Goal: Information Seeking & Learning: Learn about a topic

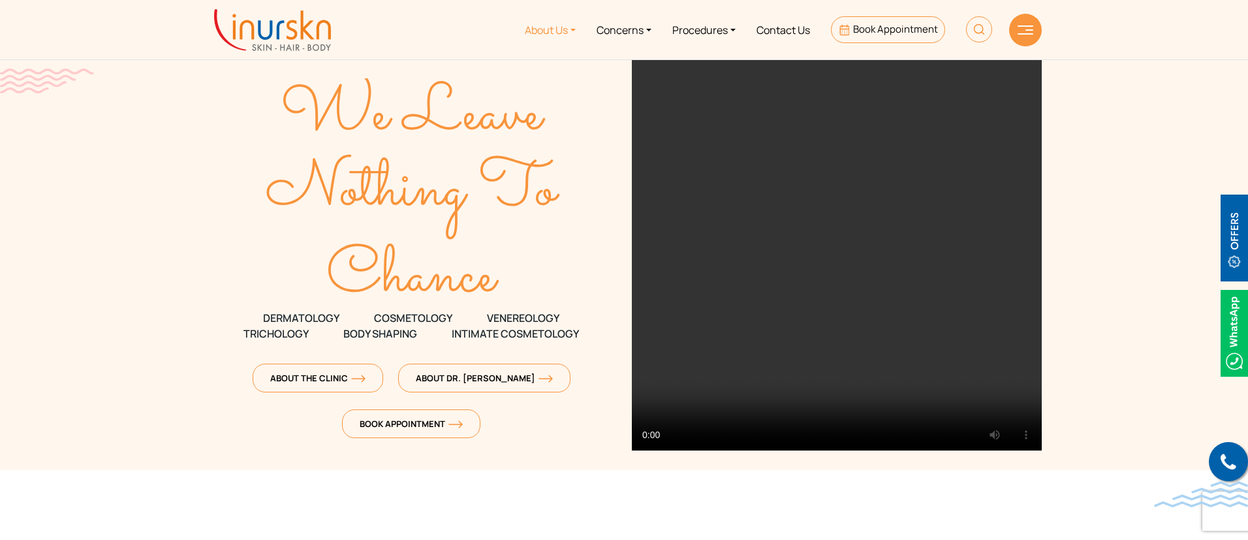
click at [563, 33] on link "About Us" at bounding box center [550, 29] width 72 height 49
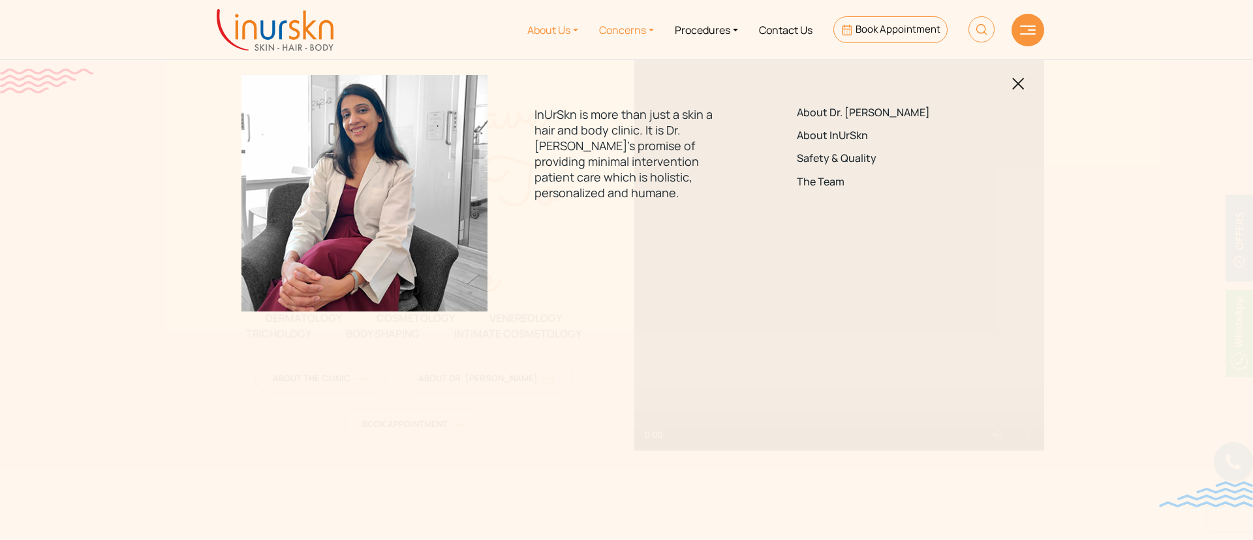
click at [636, 23] on link "Concerns" at bounding box center [627, 29] width 76 height 49
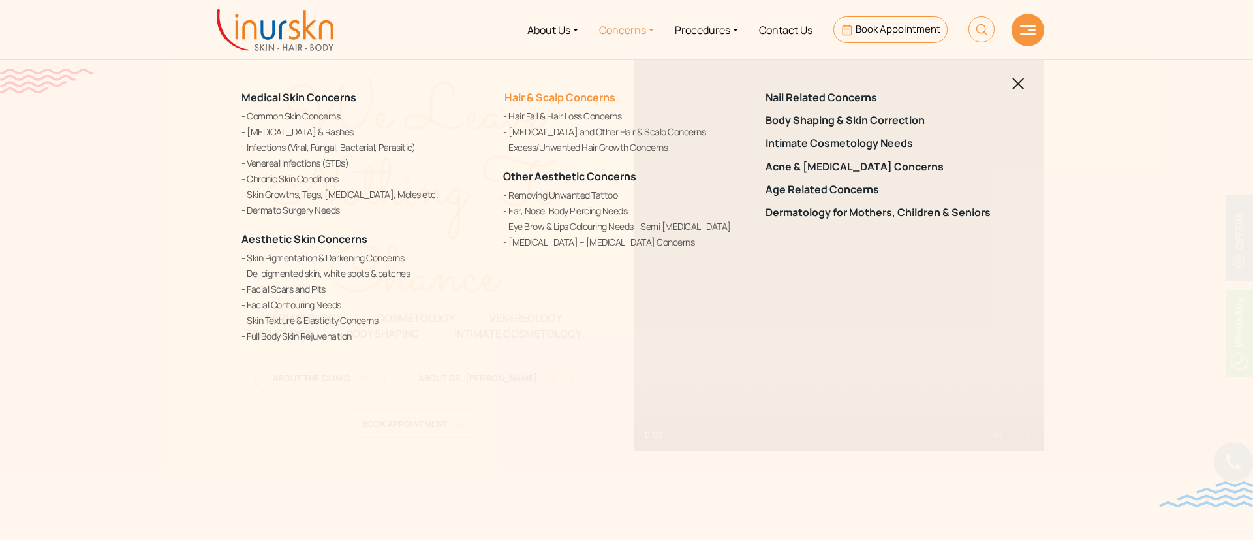
click at [559, 97] on link "Hair & Scalp Concerns" at bounding box center [559, 97] width 112 height 14
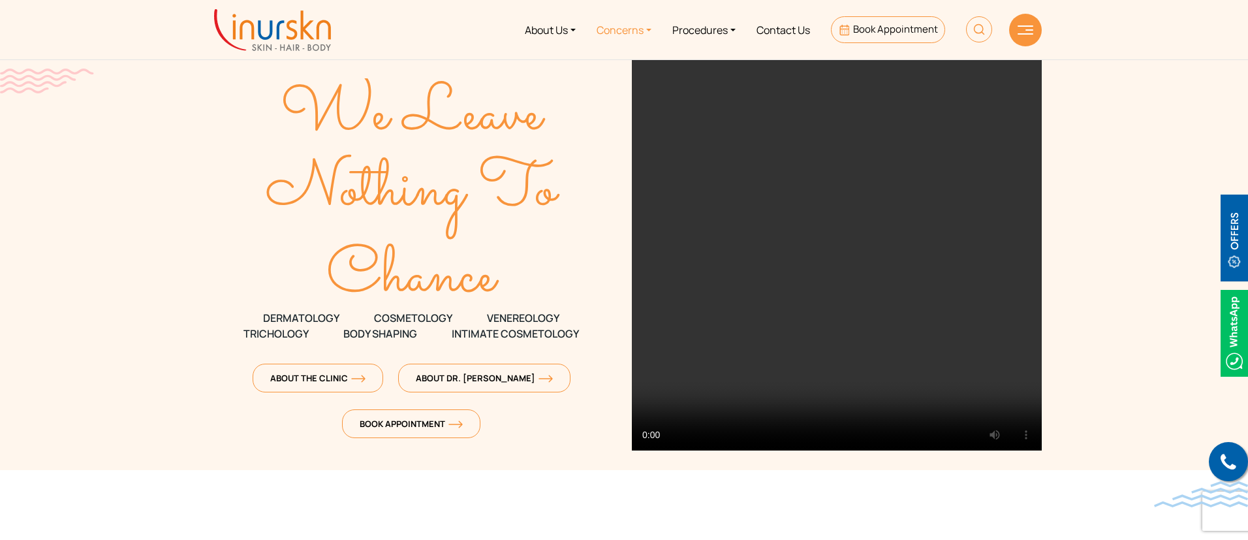
click at [636, 25] on link "Concerns" at bounding box center [624, 29] width 76 height 49
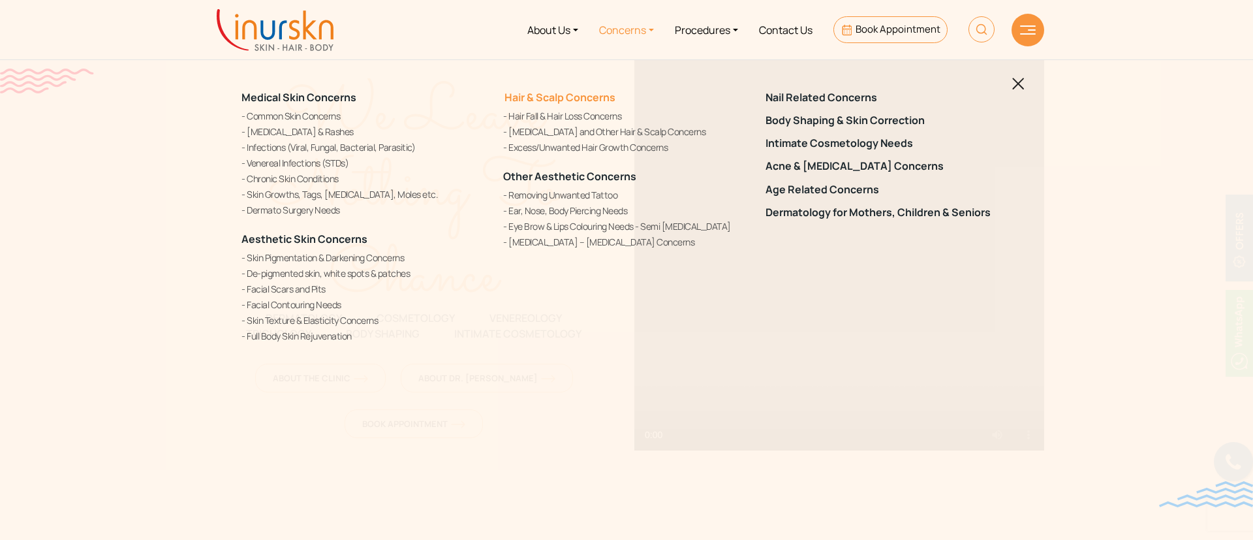
click at [561, 99] on link "Hair & Scalp Concerns" at bounding box center [559, 97] width 112 height 14
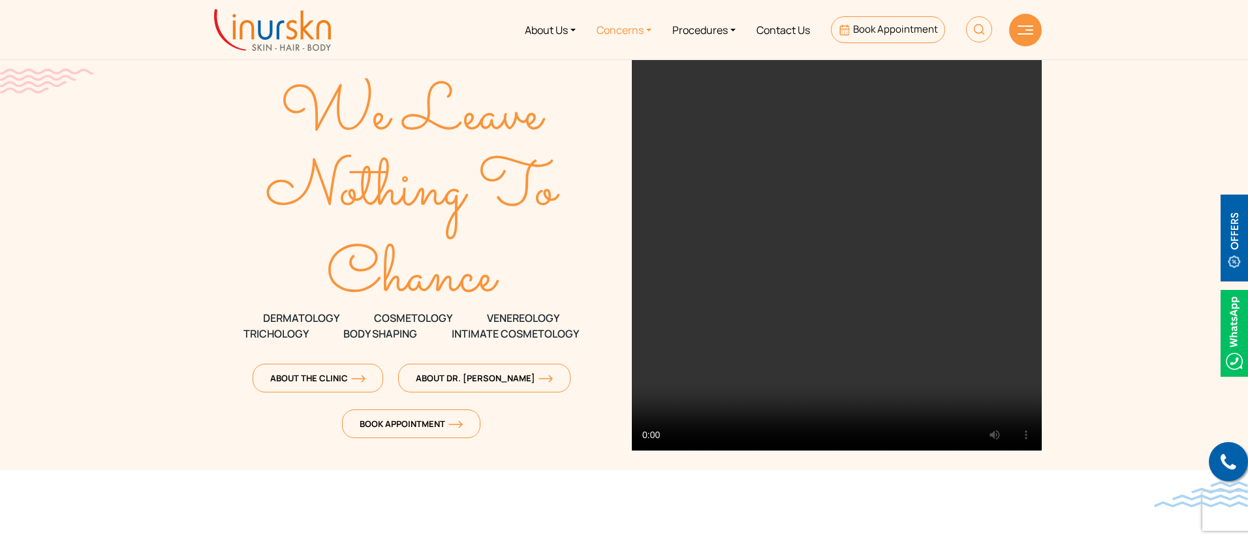
click at [619, 35] on link "Concerns" at bounding box center [624, 29] width 76 height 49
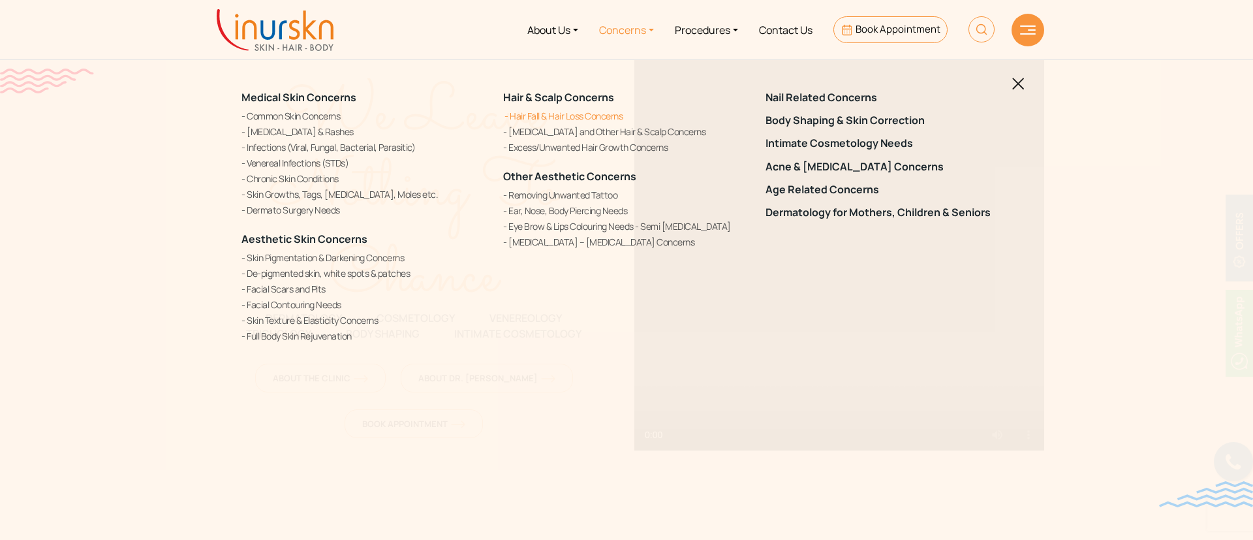
click at [580, 116] on link "Hair Fall & Hair Loss Concerns" at bounding box center [626, 116] width 246 height 14
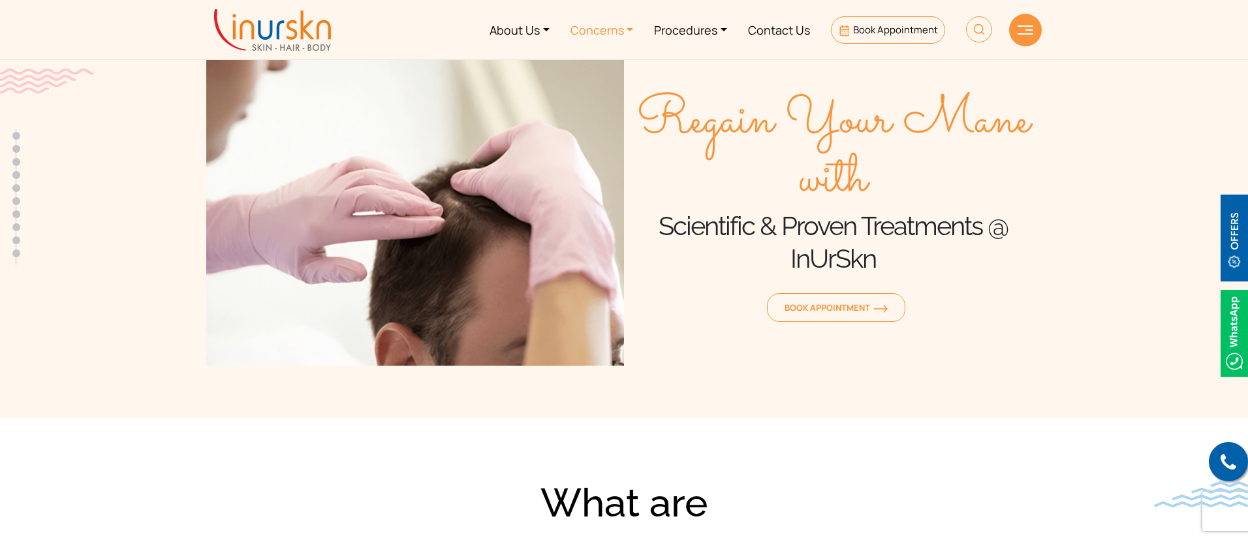
click at [611, 18] on link "Concerns" at bounding box center [602, 29] width 84 height 49
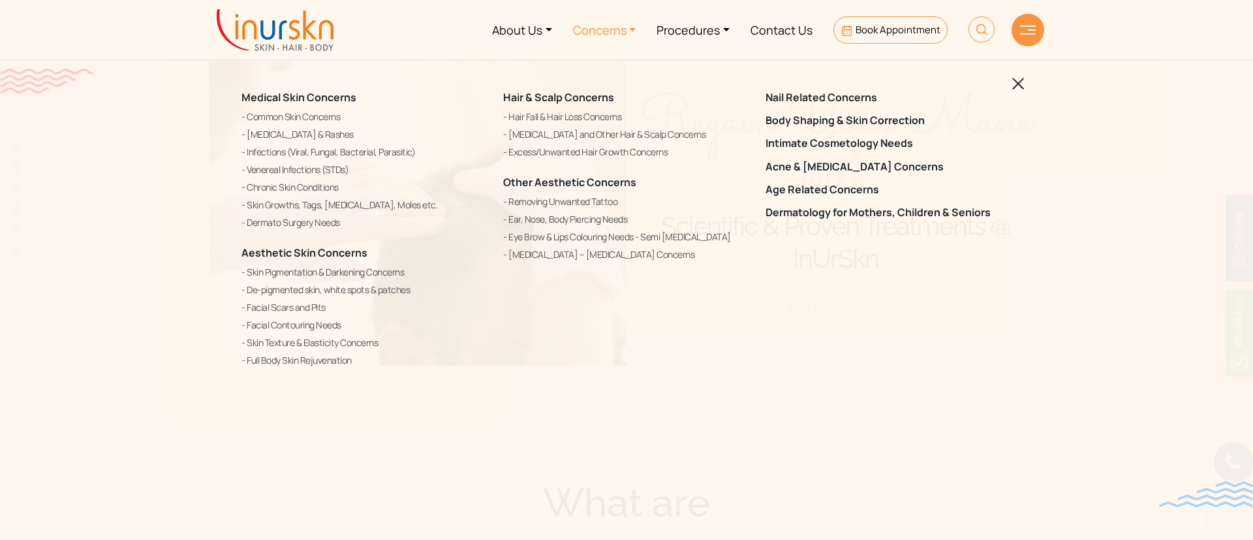
click at [620, 25] on link "Concerns" at bounding box center [605, 29] width 84 height 49
click at [567, 151] on link "Excess/Unwanted Hair Growth Concerns" at bounding box center [626, 152] width 246 height 16
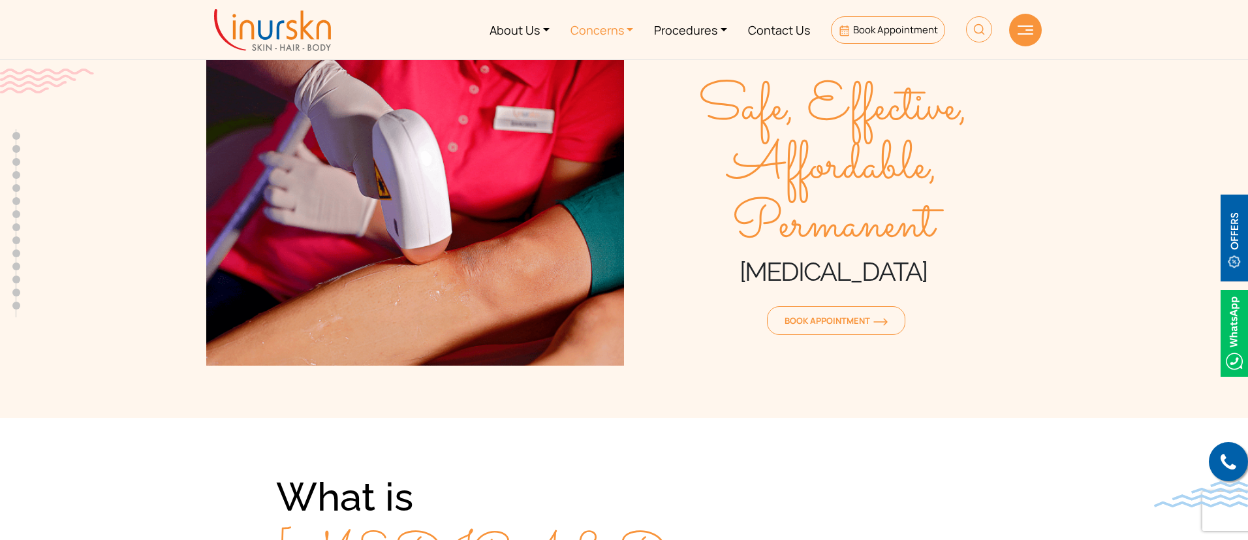
click at [610, 29] on link "Concerns" at bounding box center [602, 29] width 84 height 49
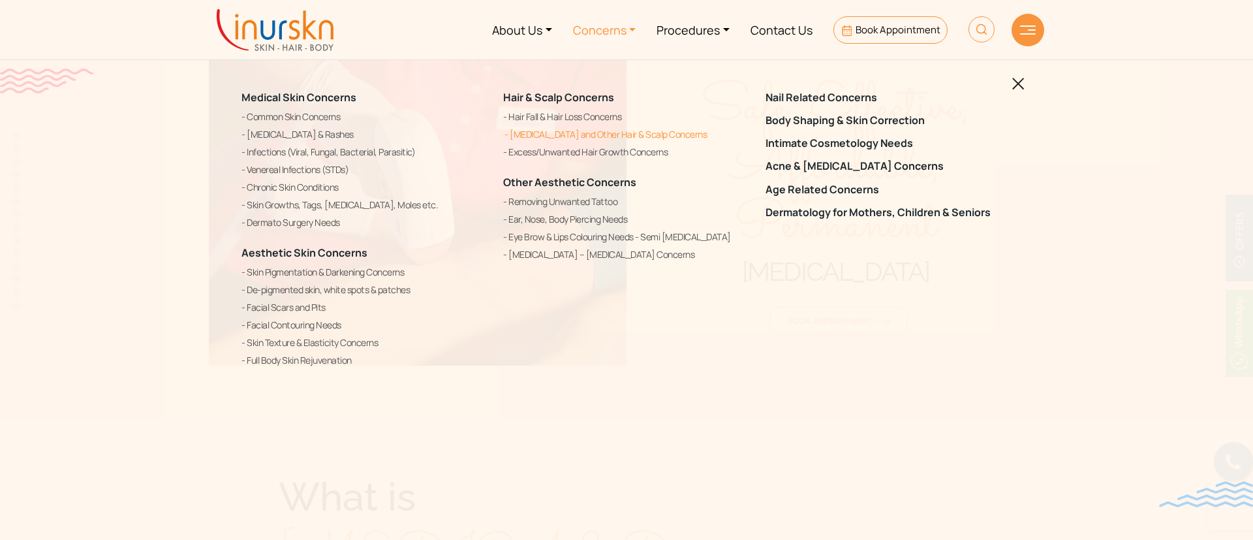
click at [549, 134] on link "[MEDICAL_DATA] and Other Hair & Scalp Concerns" at bounding box center [626, 135] width 246 height 16
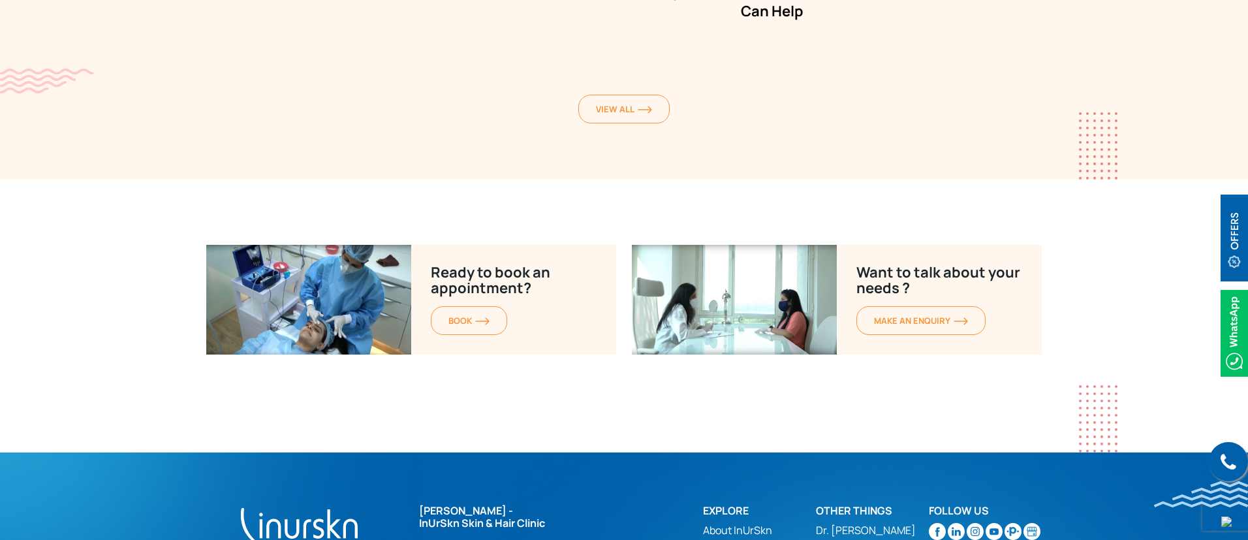
scroll to position [6706, 0]
